Goal: Task Accomplishment & Management: Manage account settings

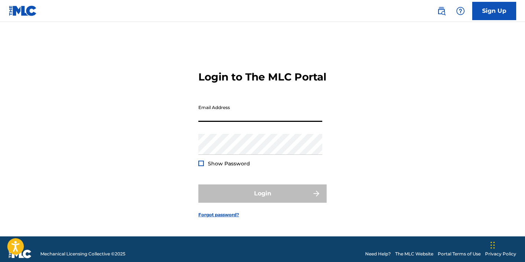
type input "[EMAIL_ADDRESS][DOMAIN_NAME]"
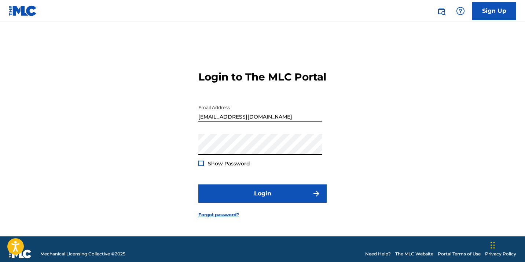
click at [262, 200] on button "Login" at bounding box center [262, 194] width 128 height 18
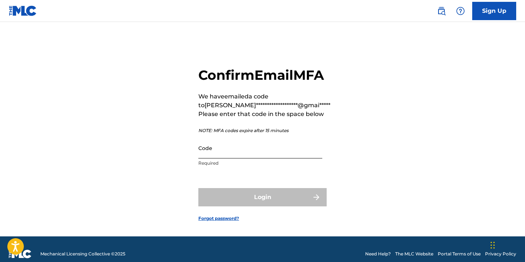
click at [246, 159] on input "Code" at bounding box center [260, 148] width 124 height 21
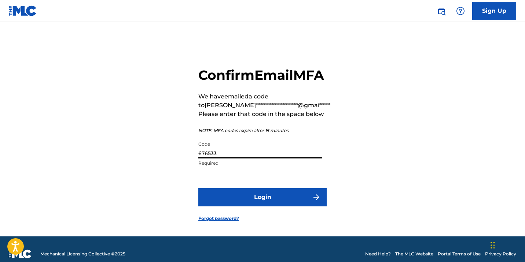
type input "676533"
click at [262, 207] on button "Login" at bounding box center [262, 197] width 128 height 18
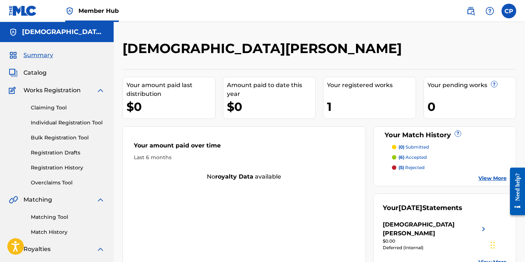
click at [403, 46] on div "[DEMOGRAPHIC_DATA][PERSON_NAME]" at bounding box center [273, 51] width 303 height 22
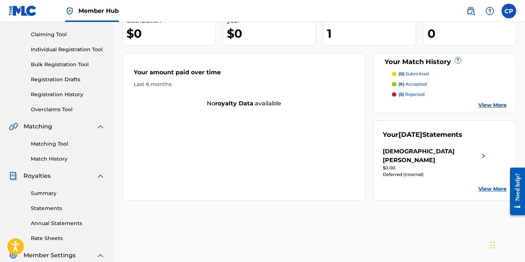
scroll to position [74, 0]
click at [483, 151] on img at bounding box center [483, 156] width 9 height 18
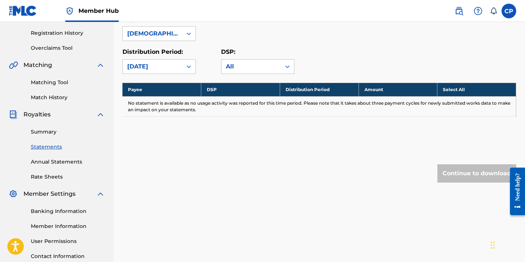
scroll to position [138, 0]
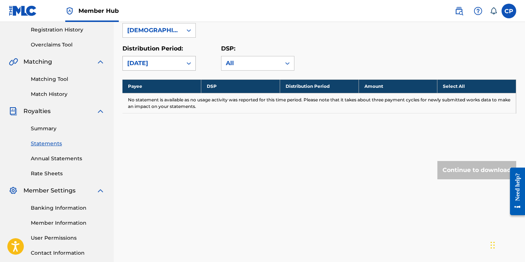
click at [167, 62] on div "[DATE]" at bounding box center [152, 63] width 51 height 9
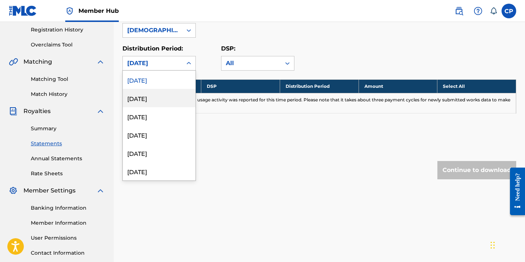
click at [162, 99] on div "[DATE]" at bounding box center [159, 98] width 73 height 18
click at [178, 61] on div "[DATE]" at bounding box center [152, 63] width 59 height 14
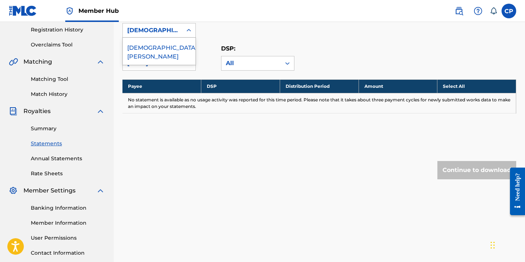
click at [173, 32] on div "[DEMOGRAPHIC_DATA][PERSON_NAME]" at bounding box center [152, 30] width 51 height 9
click at [169, 46] on div "[DEMOGRAPHIC_DATA][PERSON_NAME]" at bounding box center [159, 51] width 73 height 27
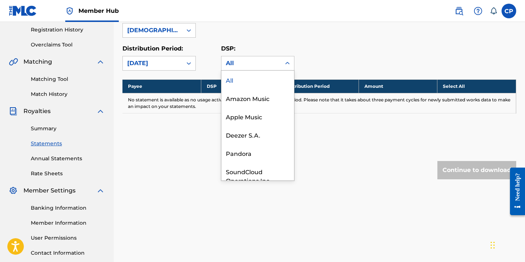
click at [249, 65] on div "All" at bounding box center [251, 63] width 51 height 9
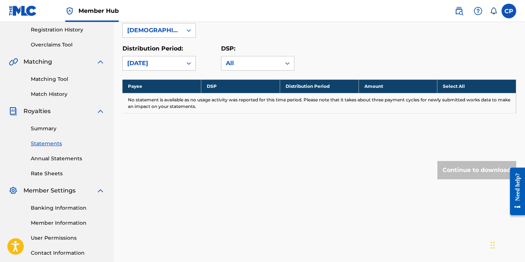
click at [207, 68] on div "Distribution Period: [DATE]" at bounding box center [171, 57] width 99 height 26
click at [181, 155] on div "Royalty Statements Select your desired payee from the Payee drop-down menu. The…" at bounding box center [319, 55] width 394 height 307
click at [454, 173] on div "Continue to download" at bounding box center [476, 170] width 79 height 18
click at [165, 67] on div "[DATE]" at bounding box center [152, 63] width 51 height 9
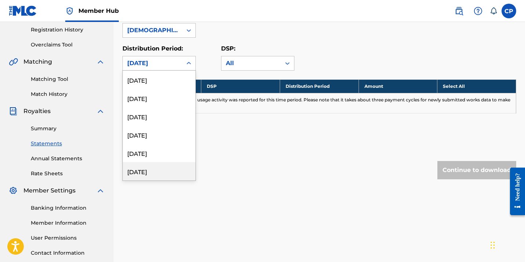
scroll to position [0, 0]
click at [171, 80] on div "[DATE]" at bounding box center [159, 80] width 73 height 18
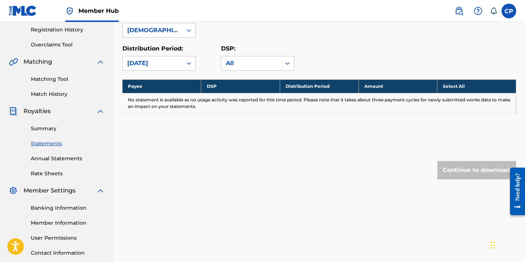
click at [129, 140] on div "Royalty Statements Select your desired payee from the Payee drop-down menu. The…" at bounding box center [319, 55] width 394 height 307
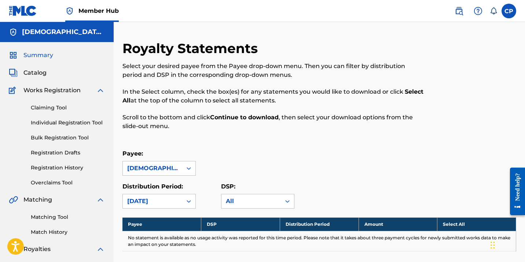
click at [39, 54] on span "Summary" at bounding box center [38, 55] width 30 height 9
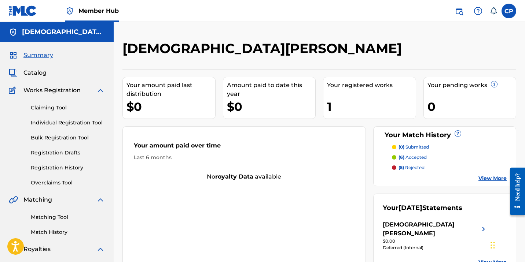
click at [377, 37] on div "[PERSON_NAME] Your amount paid last distribution $0 Amount paid to date this ye…" at bounding box center [319, 220] width 411 height 397
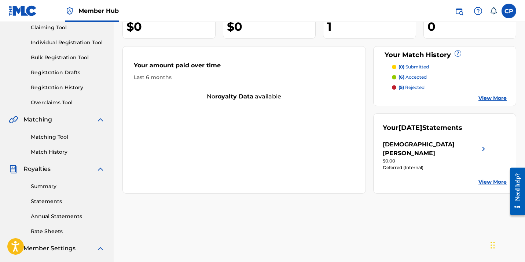
scroll to position [69, 0]
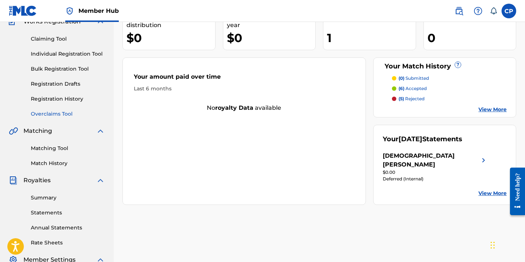
click at [63, 115] on link "Overclaims Tool" at bounding box center [68, 114] width 74 height 8
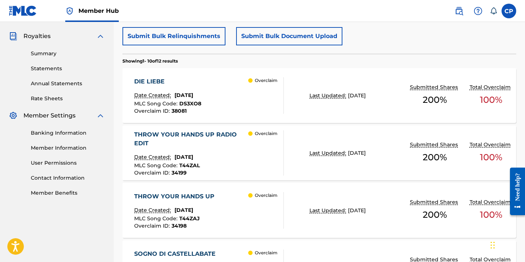
scroll to position [232, 0]
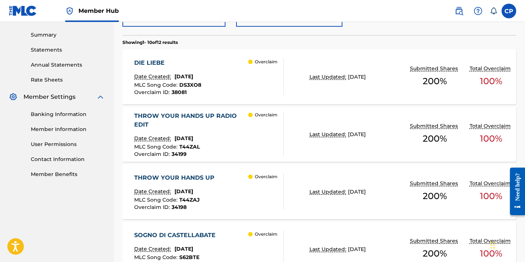
click at [147, 62] on div "DIE LIEBE" at bounding box center [167, 63] width 67 height 9
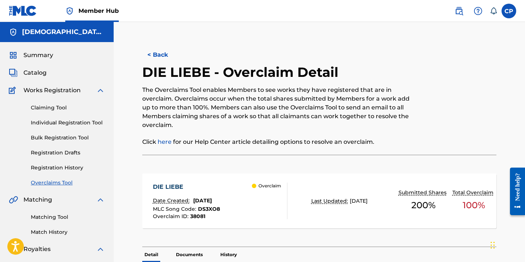
click at [353, 71] on div "DIE LIEBE - Overclaim Detail The Overclaims Tool enables Members to see works t…" at bounding box center [278, 109] width 273 height 91
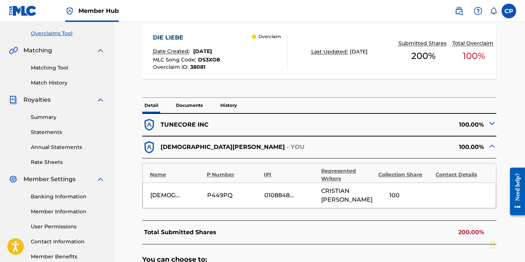
scroll to position [158, 0]
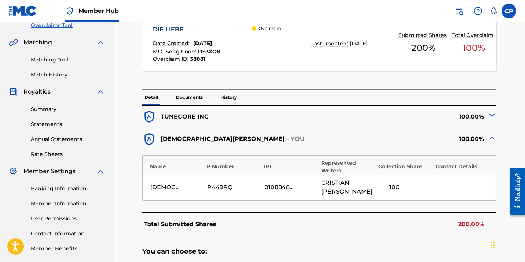
click at [493, 117] on img at bounding box center [492, 115] width 9 height 9
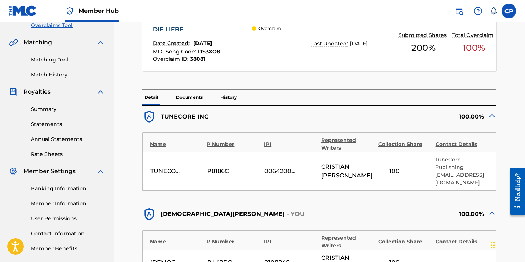
click at [494, 115] on img at bounding box center [492, 115] width 9 height 9
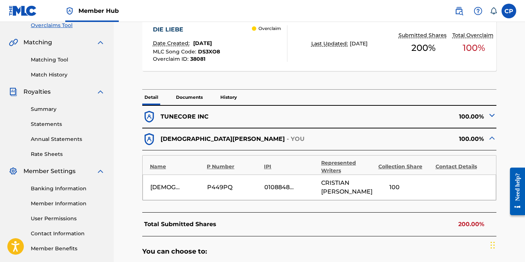
click at [186, 98] on p "Documents" at bounding box center [189, 97] width 31 height 15
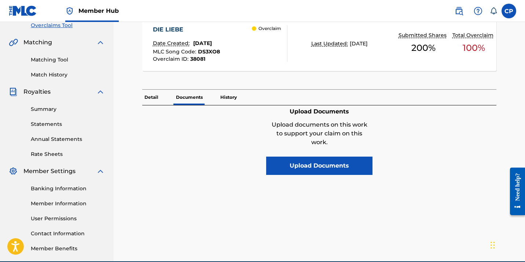
click at [226, 99] on p "History" at bounding box center [228, 97] width 21 height 15
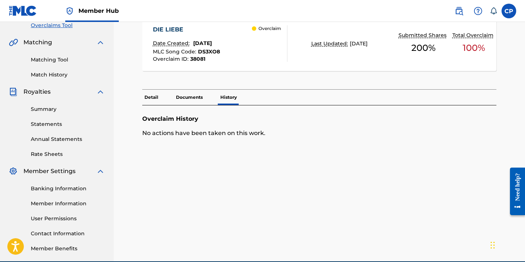
click at [149, 98] on p "Detail" at bounding box center [151, 97] width 18 height 15
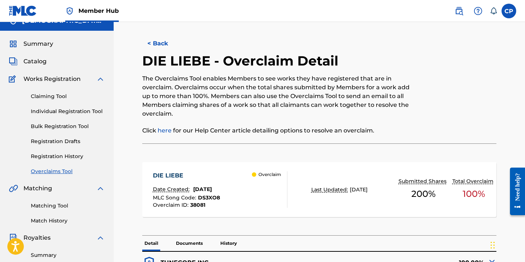
scroll to position [5, 0]
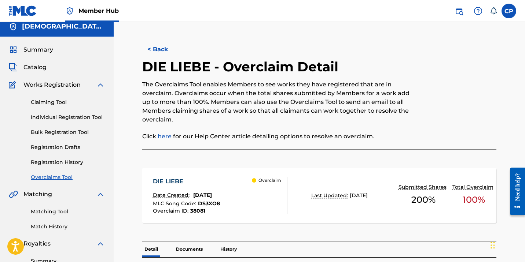
click at [168, 136] on link "here" at bounding box center [165, 136] width 14 height 7
click at [161, 47] on button "< Back" at bounding box center [164, 49] width 44 height 18
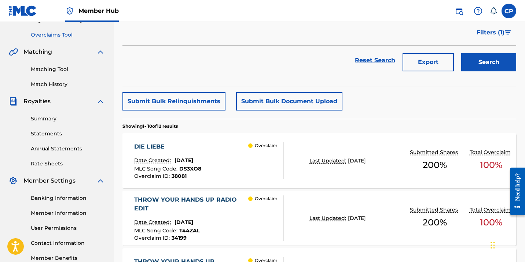
scroll to position [140, 0]
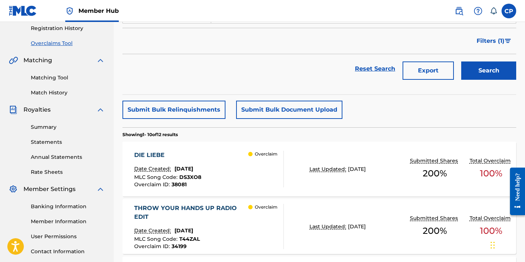
click at [142, 153] on div "DIE LIEBE" at bounding box center [167, 155] width 67 height 9
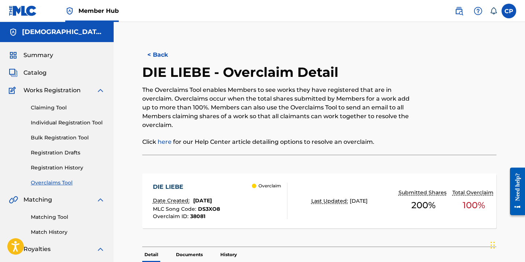
click at [379, 143] on p "Click here for our Help Center article detailing options to resolve an overclai…" at bounding box center [278, 142] width 273 height 9
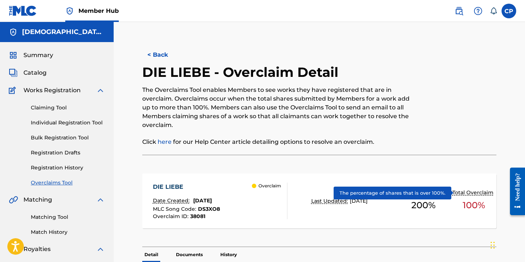
click at [463, 193] on p "Total Overclaim" at bounding box center [473, 193] width 43 height 8
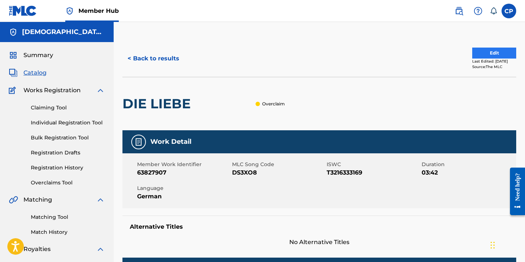
click at [481, 54] on button "Edit" at bounding box center [494, 53] width 44 height 11
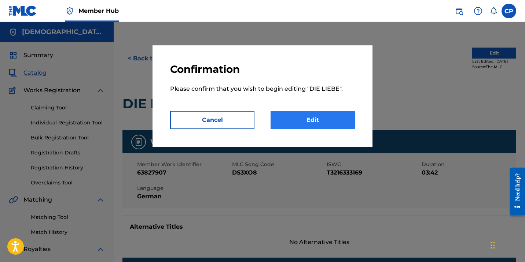
click at [302, 119] on link "Edit" at bounding box center [313, 120] width 84 height 18
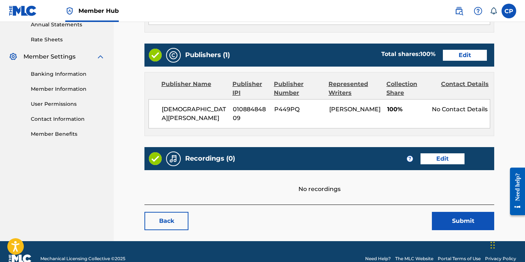
scroll to position [272, 0]
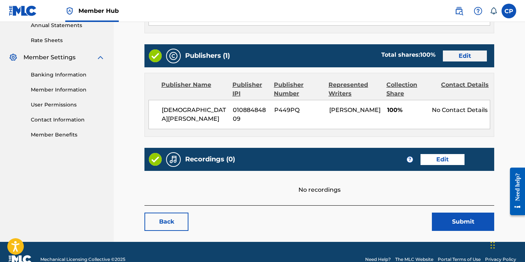
click at [467, 55] on link "Edit" at bounding box center [465, 56] width 44 height 11
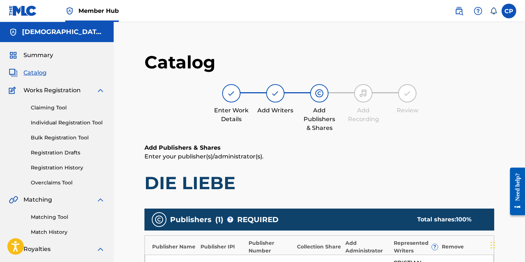
click at [316, 172] on div "Add Publishers & Shares Enter your publisher(s)/administrator(s). DIE LIEBE" at bounding box center [319, 169] width 350 height 51
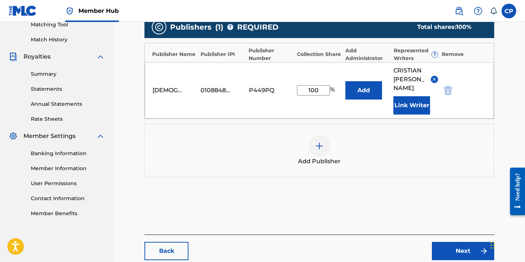
scroll to position [194, 0]
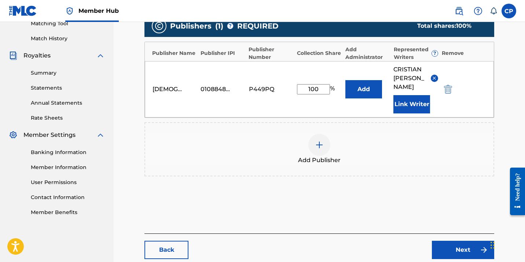
click at [322, 88] on input "100" at bounding box center [313, 89] width 33 height 10
type input "1"
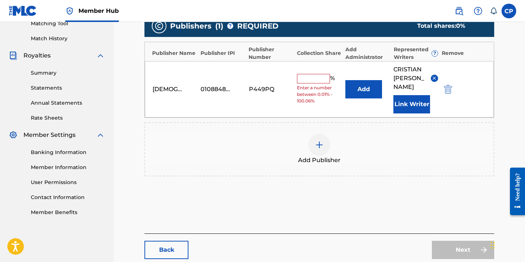
click at [407, 132] on div "Add Publisher" at bounding box center [319, 149] width 350 height 54
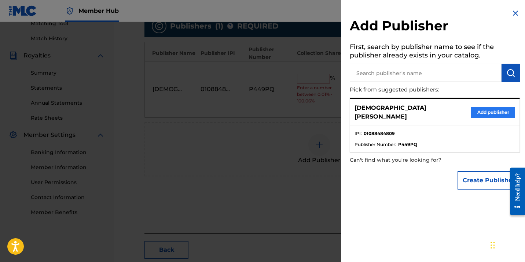
click at [481, 108] on button "Add publisher" at bounding box center [493, 112] width 44 height 11
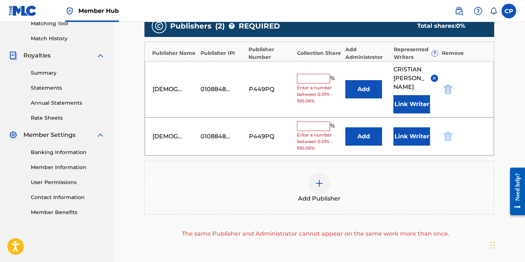
click at [452, 140] on button "submit" at bounding box center [447, 136] width 11 height 8
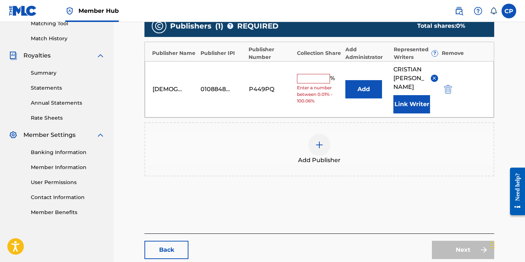
click at [317, 77] on input "text" at bounding box center [313, 79] width 33 height 10
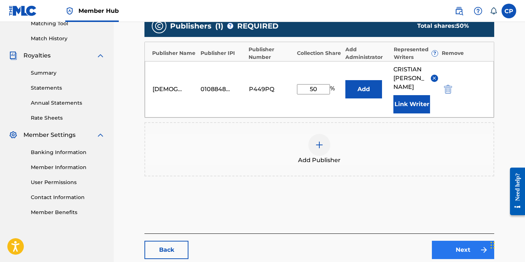
type input "50"
click at [444, 247] on link "Next" at bounding box center [463, 250] width 62 height 18
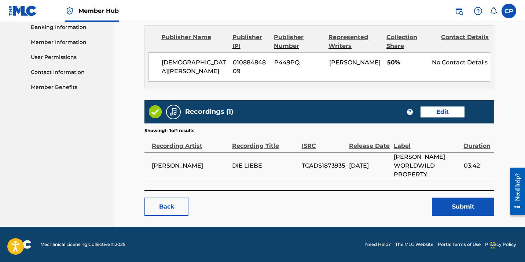
scroll to position [319, 0]
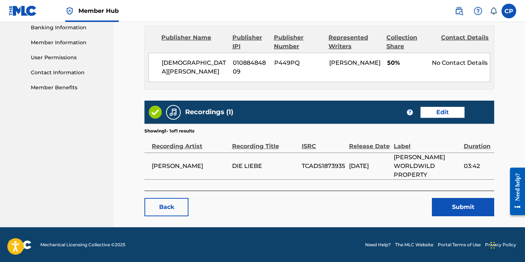
click at [386, 197] on div "Back Submit" at bounding box center [319, 204] width 350 height 26
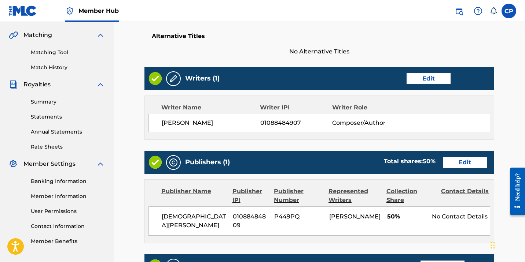
scroll to position [156, 0]
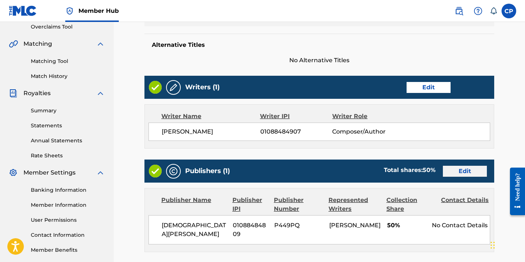
click at [468, 170] on link "Edit" at bounding box center [465, 171] width 44 height 11
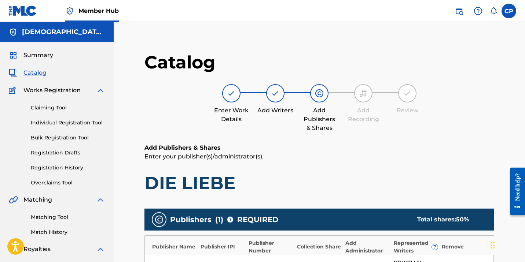
click at [352, 167] on div "Add Publishers & Shares Enter your publisher(s)/administrator(s). DIE LIEBE" at bounding box center [319, 169] width 350 height 51
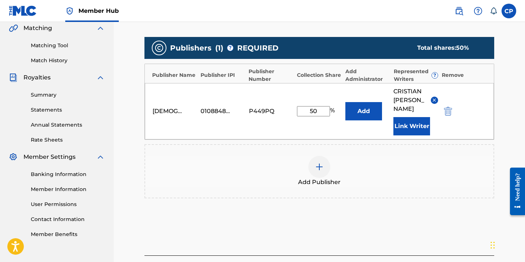
scroll to position [180, 0]
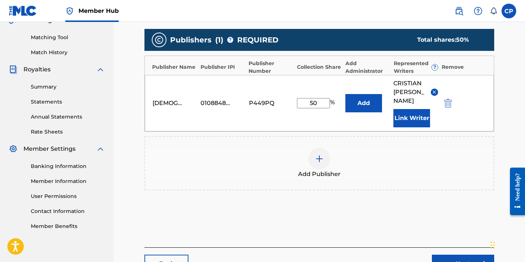
drag, startPoint x: 322, startPoint y: 103, endPoint x: 298, endPoint y: 103, distance: 24.2
click at [298, 103] on input "50" at bounding box center [313, 103] width 33 height 10
type input "100"
click at [463, 256] on link "Next" at bounding box center [463, 264] width 62 height 18
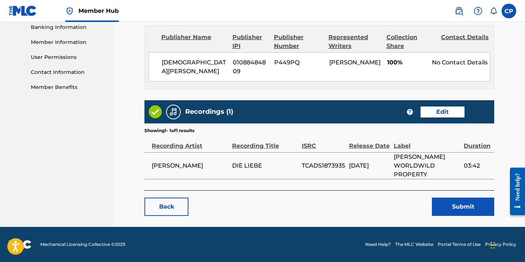
scroll to position [319, 0]
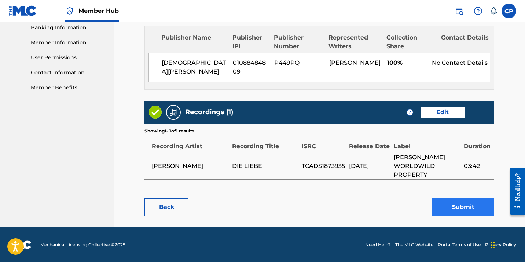
click at [456, 210] on button "Submit" at bounding box center [463, 207] width 62 height 18
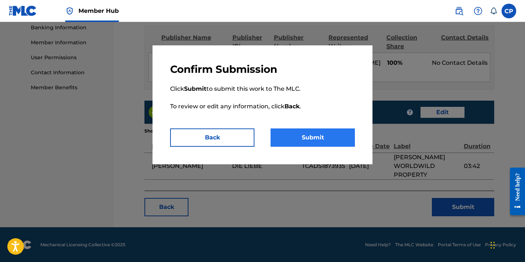
click at [317, 136] on button "Submit" at bounding box center [313, 138] width 84 height 18
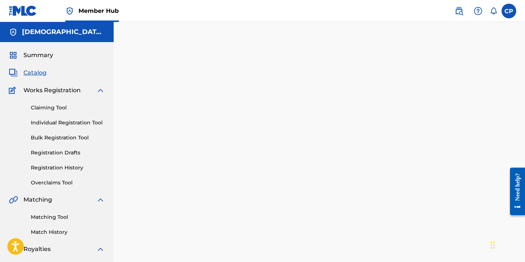
click at [251, 124] on div "Back Done" at bounding box center [319, 171] width 350 height 240
click at [47, 215] on link "Matching Tool" at bounding box center [68, 218] width 74 height 8
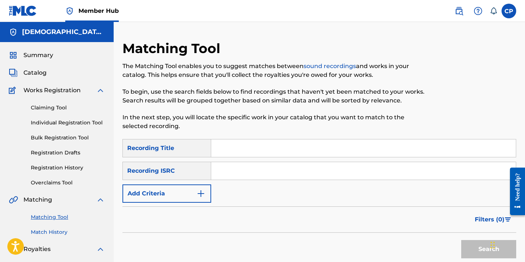
click at [66, 231] on link "Match History" at bounding box center [68, 233] width 74 height 8
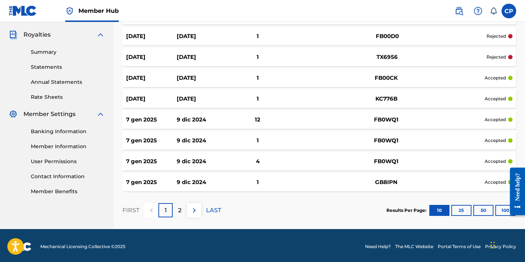
scroll to position [217, 0]
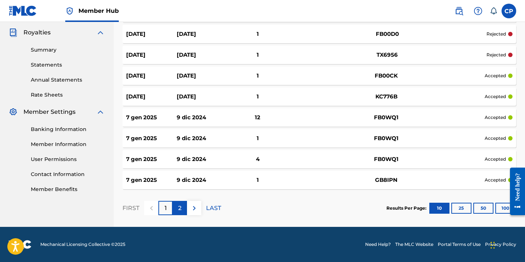
click at [177, 208] on div "2" at bounding box center [180, 208] width 14 height 14
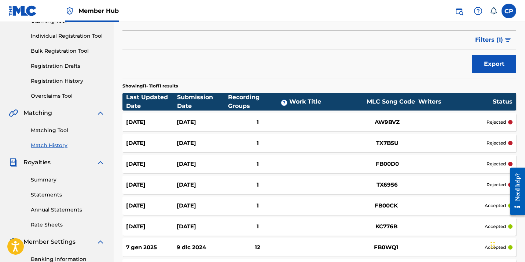
scroll to position [88, 0]
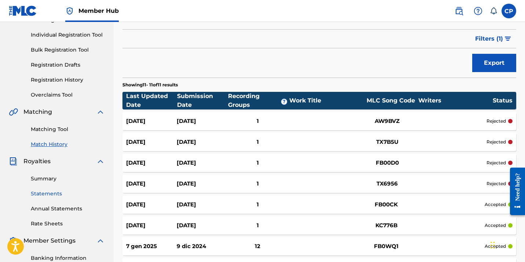
click at [46, 195] on link "Statements" at bounding box center [68, 194] width 74 height 8
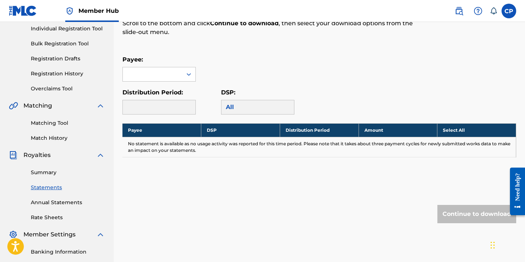
scroll to position [95, 0]
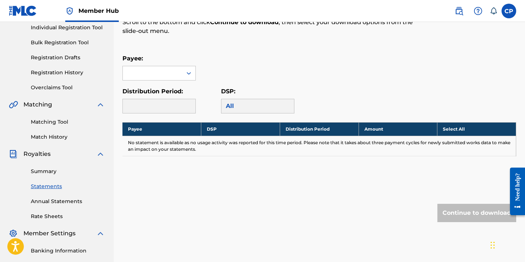
click at [151, 66] on div "Payee:" at bounding box center [158, 67] width 73 height 26
click at [153, 73] on div at bounding box center [152, 73] width 59 height 14
click at [153, 92] on div "[DEMOGRAPHIC_DATA][PERSON_NAME]" at bounding box center [159, 94] width 73 height 27
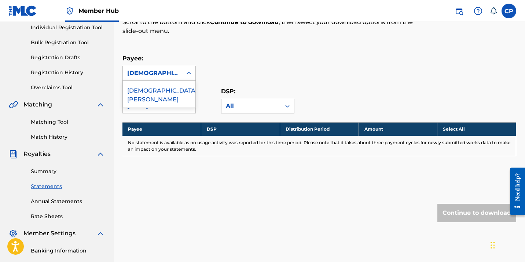
click at [329, 68] on div "Payee: option [PERSON_NAME], selected. [PERSON_NAME], 1 of 1. 1 result availabl…" at bounding box center [319, 67] width 394 height 26
click at [511, 10] on label at bounding box center [508, 11] width 15 height 15
click at [509, 11] on input "CP [PERSON_NAME] [EMAIL_ADDRESS][DOMAIN_NAME] Notification Preferences Profile …" at bounding box center [509, 11] width 0 height 0
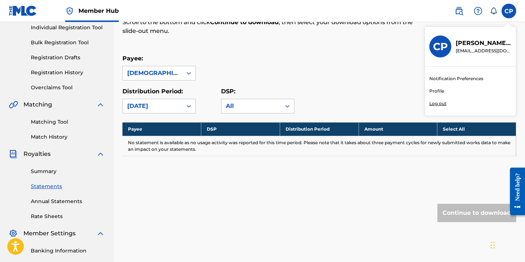
click at [436, 103] on p "Log out" at bounding box center [437, 103] width 17 height 7
click at [509, 11] on input "CP [PERSON_NAME] [EMAIL_ADDRESS][DOMAIN_NAME] Notification Preferences Profile …" at bounding box center [509, 11] width 0 height 0
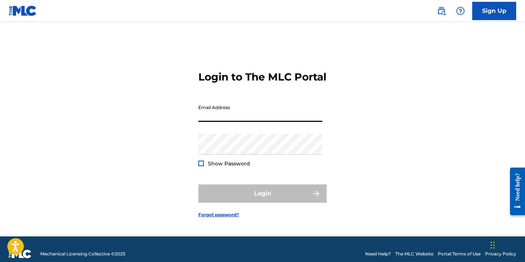
type input "[EMAIL_ADDRESS][DOMAIN_NAME]"
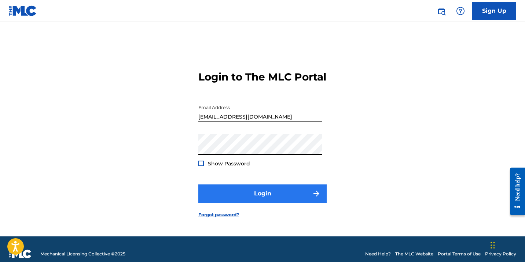
click at [242, 203] on button "Login" at bounding box center [262, 194] width 128 height 18
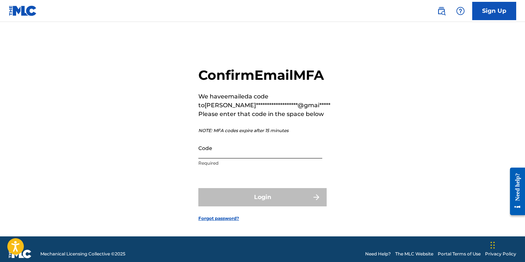
click at [220, 159] on input "Code" at bounding box center [260, 148] width 124 height 21
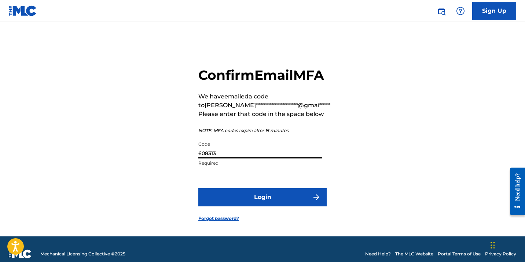
type input "608313"
click at [262, 207] on button "Login" at bounding box center [262, 197] width 128 height 18
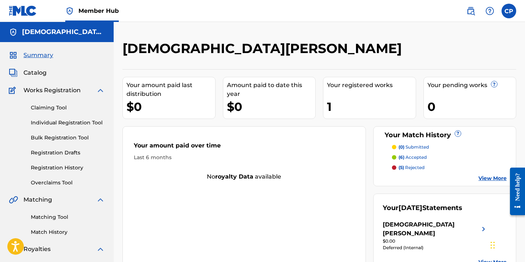
click at [75, 15] on link "Member Hub" at bounding box center [92, 11] width 54 height 22
click at [71, 11] on img at bounding box center [69, 11] width 9 height 9
click at [89, 13] on span "Member Hub" at bounding box center [98, 11] width 40 height 8
click at [509, 12] on label at bounding box center [508, 11] width 15 height 15
click at [509, 11] on input "CP [PERSON_NAME] [EMAIL_ADDRESS][DOMAIN_NAME] Notification Preferences Profile …" at bounding box center [509, 11] width 0 height 0
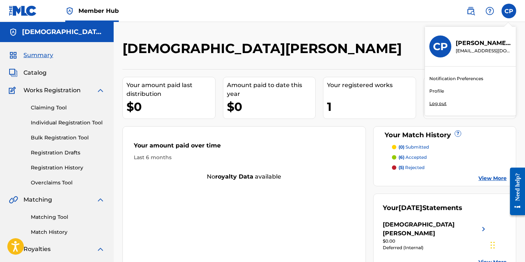
click at [258, 18] on nav "Member Hub CP CP [DEMOGRAPHIC_DATA][PERSON_NAME] [EMAIL_ADDRESS][DOMAIN_NAME] N…" at bounding box center [262, 11] width 525 height 22
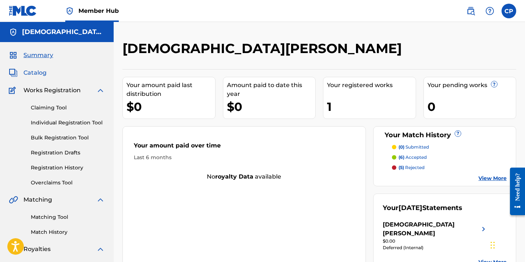
click at [33, 73] on span "Catalog" at bounding box center [34, 73] width 23 height 9
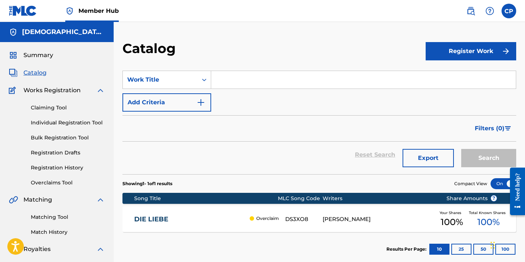
click at [302, 65] on section "SearchWithCriteriad167fb43-1677-4f06-bf80-864808be4324 Work Title Add Criteria …" at bounding box center [319, 118] width 394 height 113
click at [505, 15] on label at bounding box center [508, 11] width 15 height 15
click at [509, 11] on input "CP [PERSON_NAME] [EMAIL_ADDRESS][DOMAIN_NAME] Notification Preferences Profile …" at bounding box center [509, 11] width 0 height 0
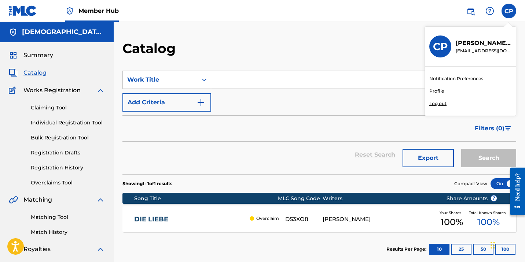
click at [460, 77] on link "Notification Preferences" at bounding box center [456, 79] width 54 height 7
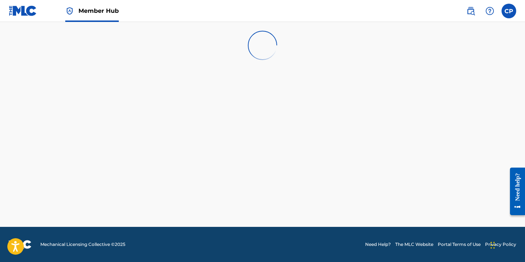
click at [22, 13] on img at bounding box center [23, 10] width 28 height 11
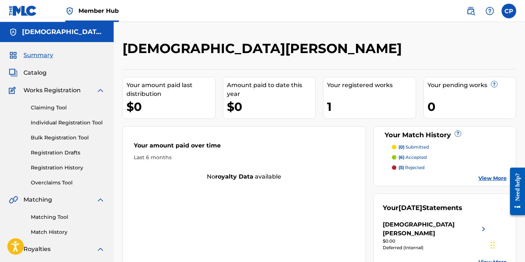
click at [382, 46] on div "[DEMOGRAPHIC_DATA][PERSON_NAME]" at bounding box center [273, 51] width 303 height 22
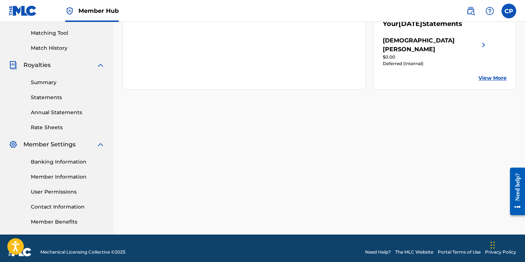
scroll to position [185, 0]
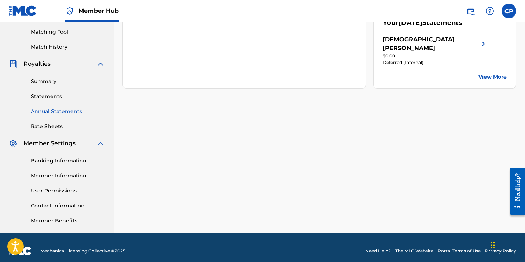
click at [49, 111] on link "Annual Statements" at bounding box center [68, 112] width 74 height 8
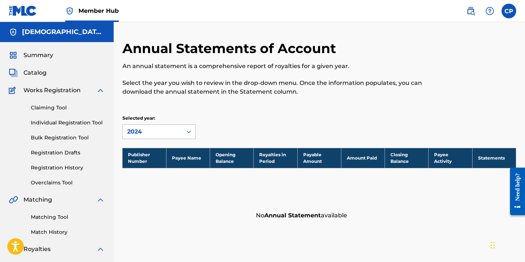
click at [169, 128] on div "2024" at bounding box center [152, 132] width 51 height 9
click at [58, 218] on link "Matching Tool" at bounding box center [68, 218] width 74 height 8
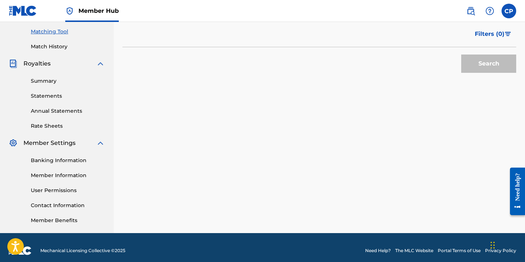
scroll to position [187, 0]
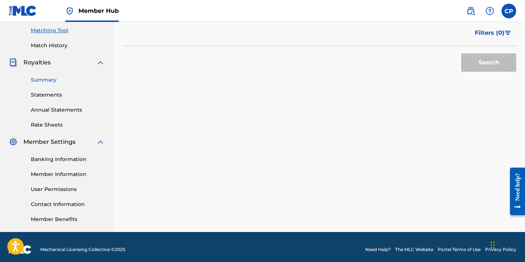
click at [46, 83] on link "Summary" at bounding box center [68, 80] width 74 height 8
